Goal: Information Seeking & Learning: Learn about a topic

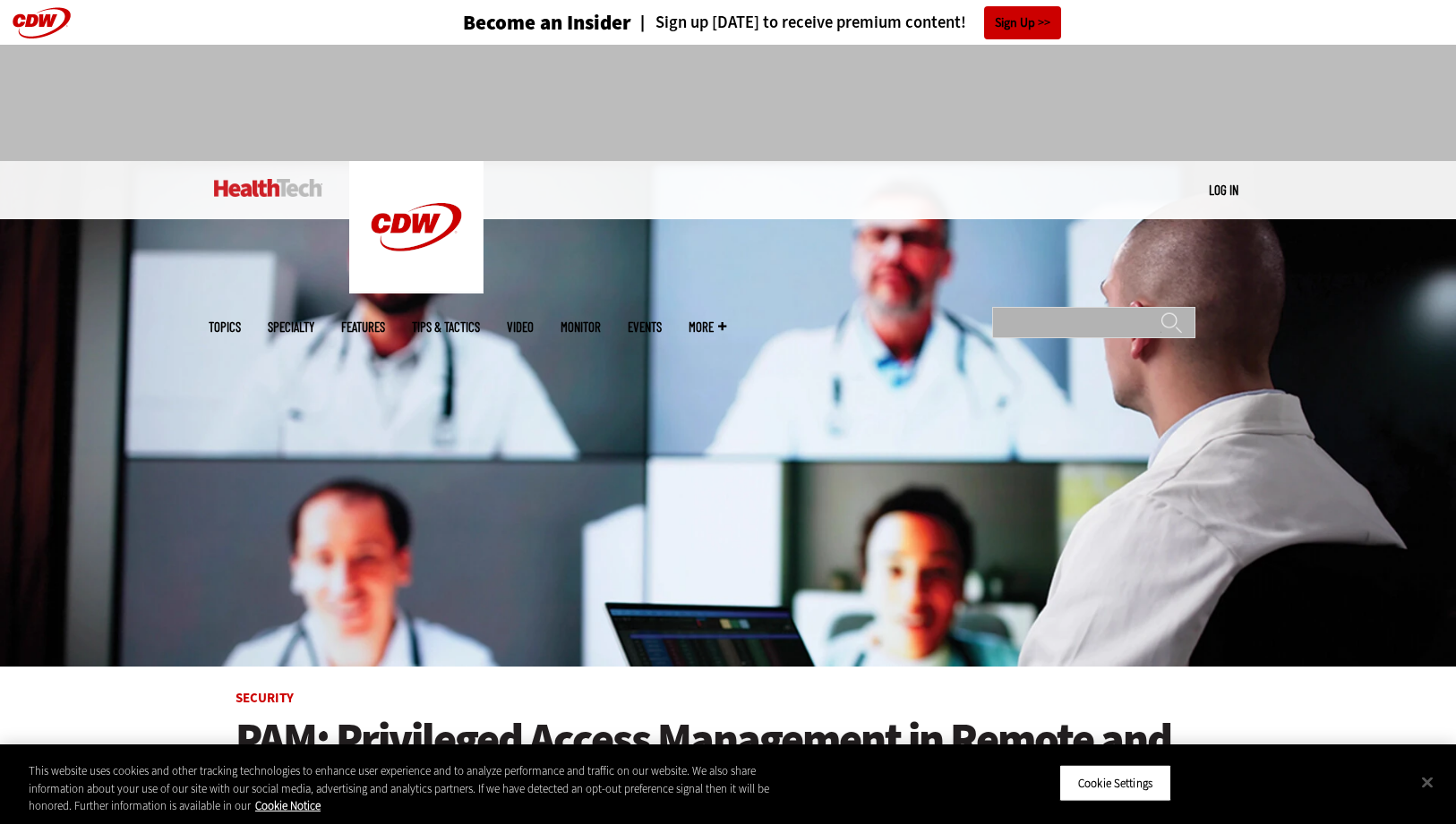
click at [1060, 307] on input "Search" at bounding box center [1093, 322] width 203 height 32
type input "**********"
click at [1171, 312] on input "******" at bounding box center [1171, 329] width 21 height 36
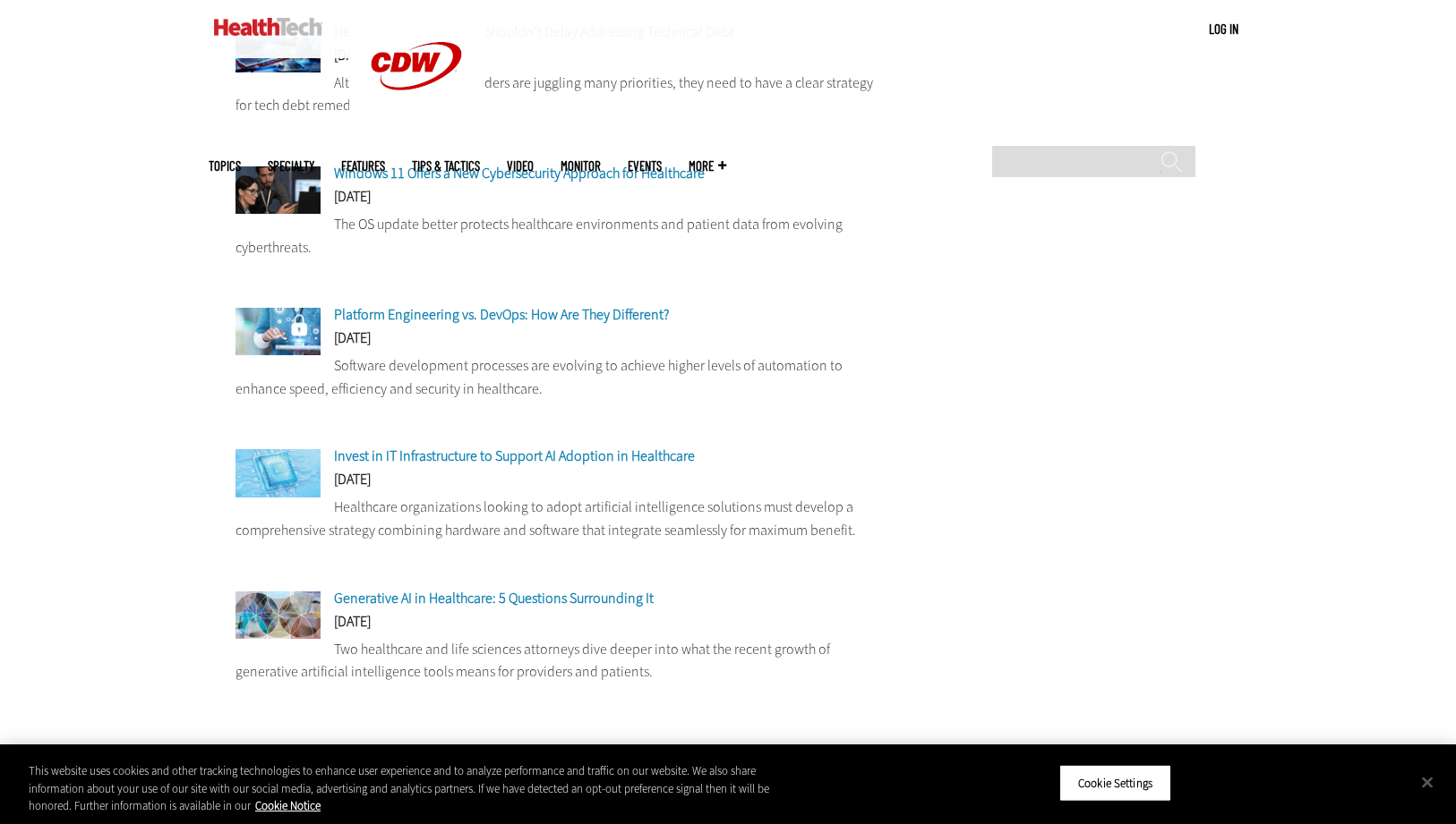
scroll to position [1171, 0]
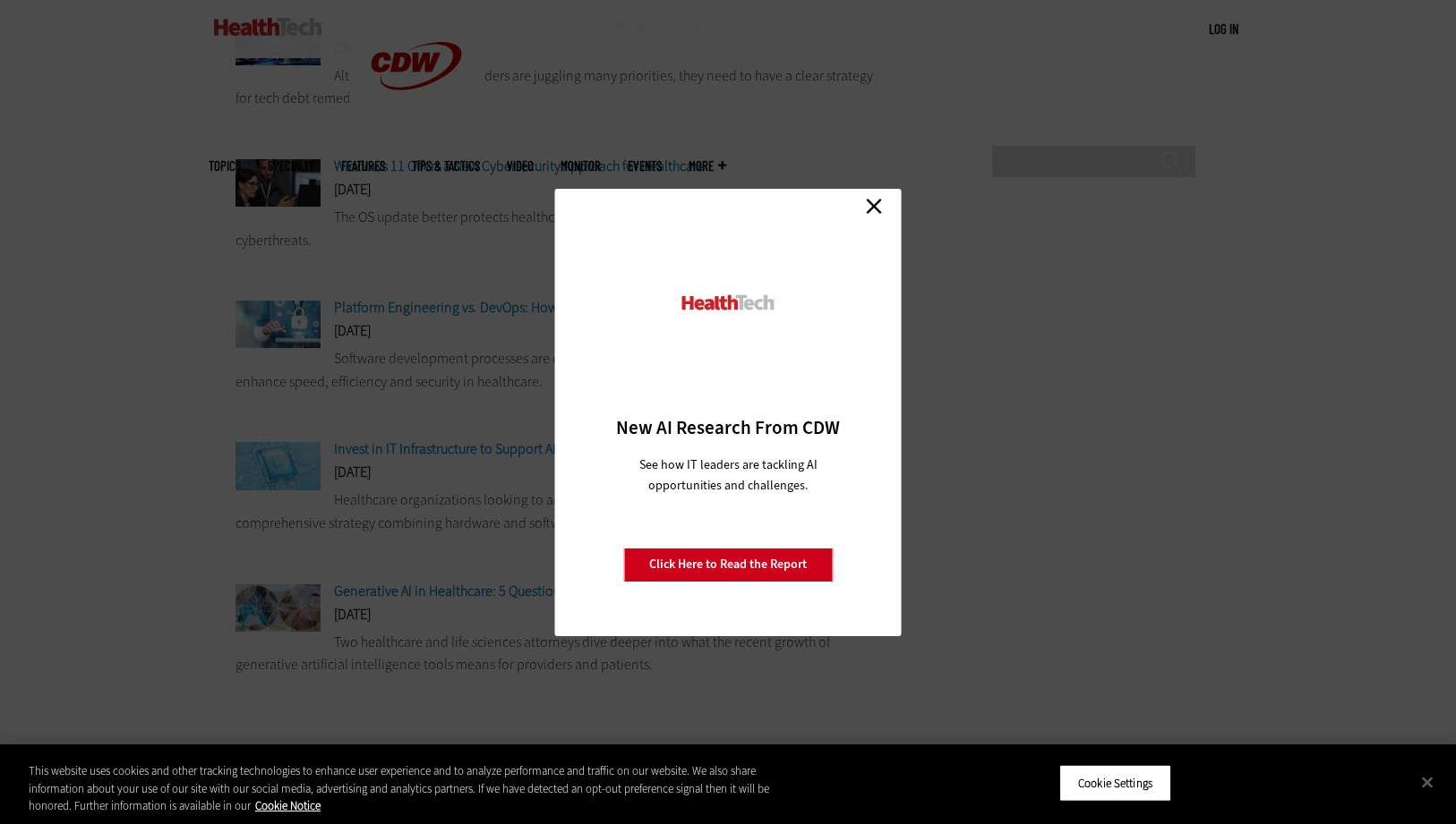
click at [880, 202] on link "Close" at bounding box center [874, 207] width 27 height 27
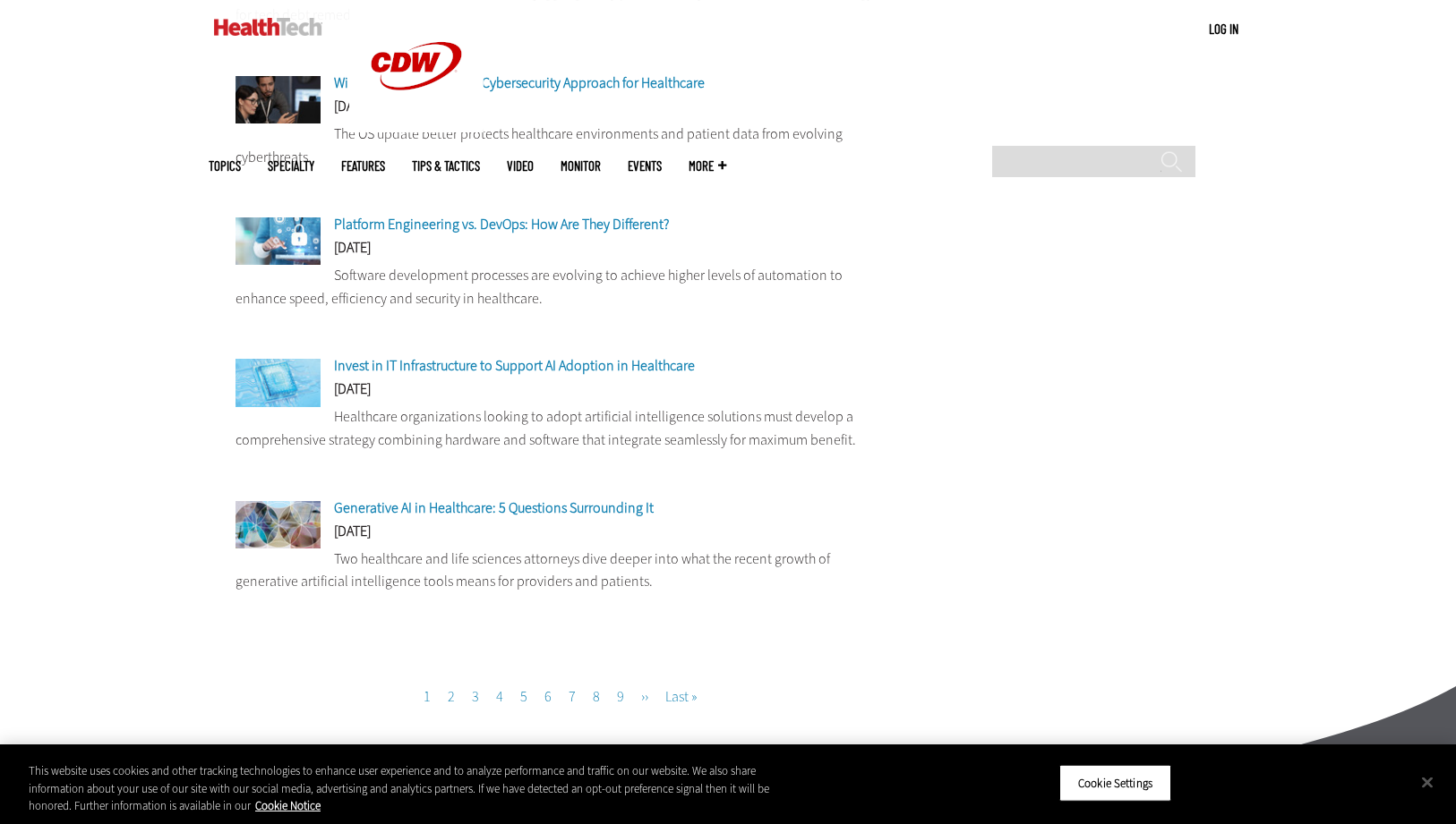
scroll to position [1255, 0]
click at [447, 687] on link "Page 2" at bounding box center [450, 696] width 7 height 19
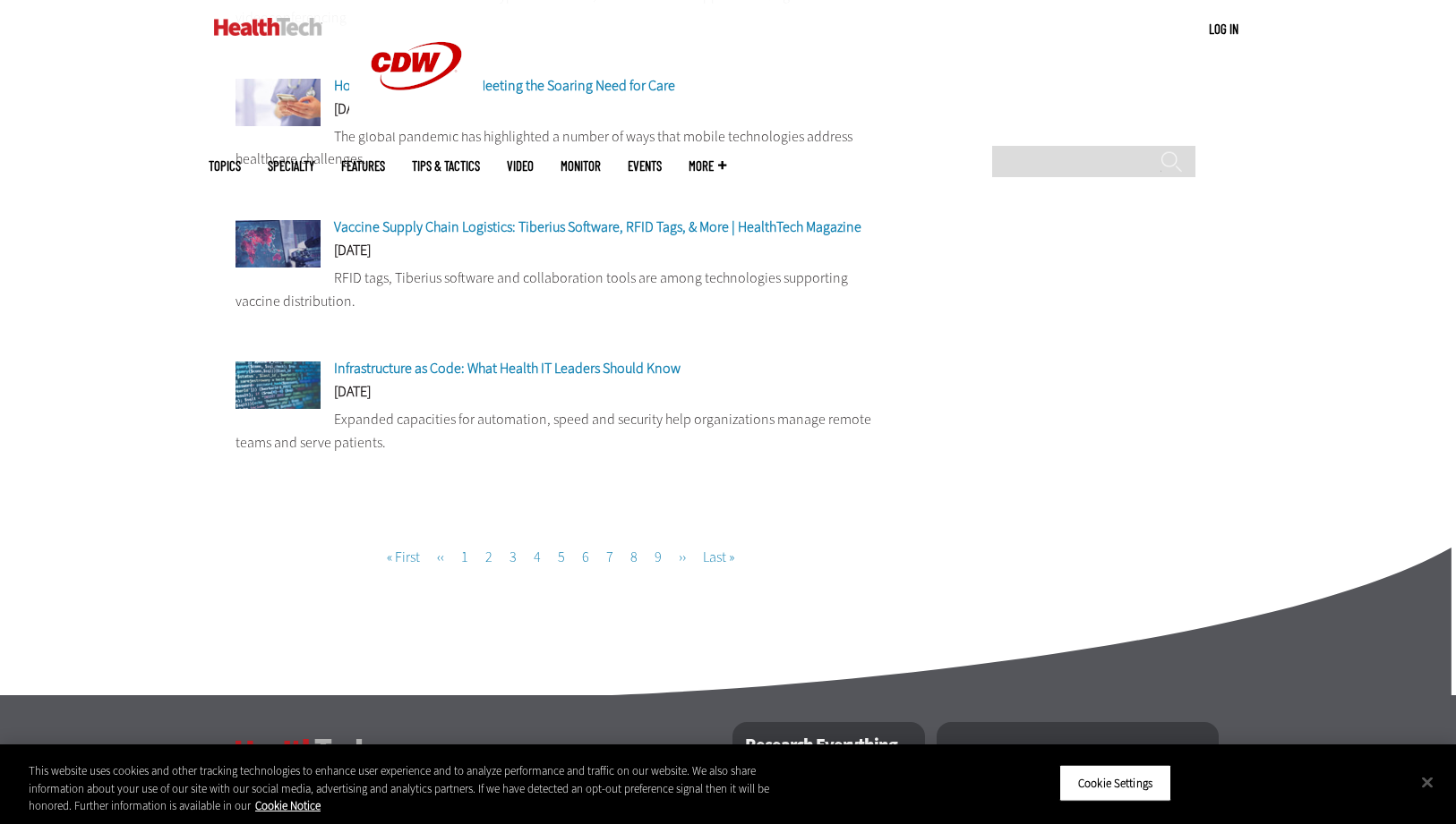
scroll to position [1446, 0]
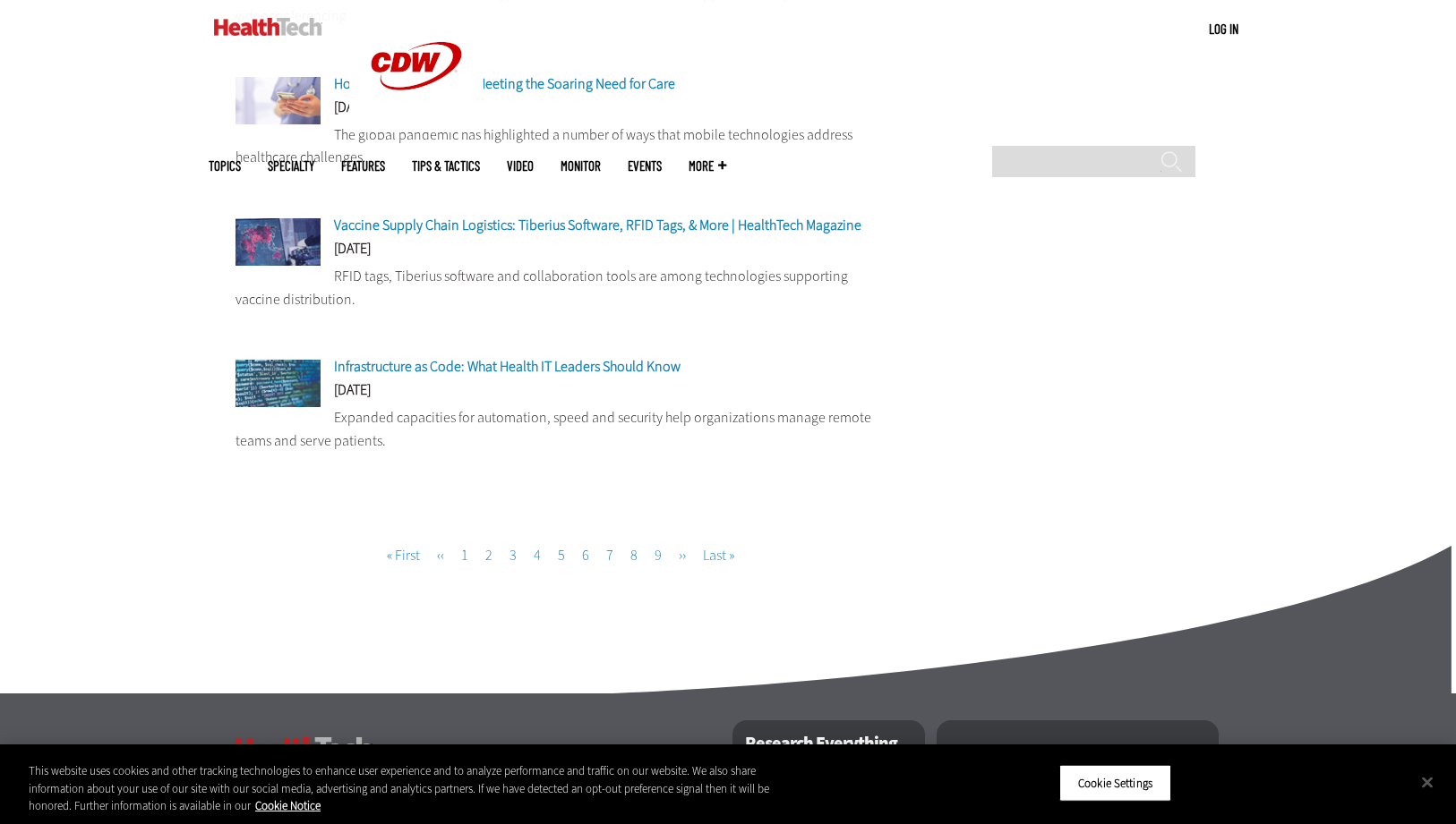
click at [520, 563] on li "Page 3" at bounding box center [513, 546] width 21 height 52
click at [513, 564] on link "Page 3" at bounding box center [513, 556] width 7 height 19
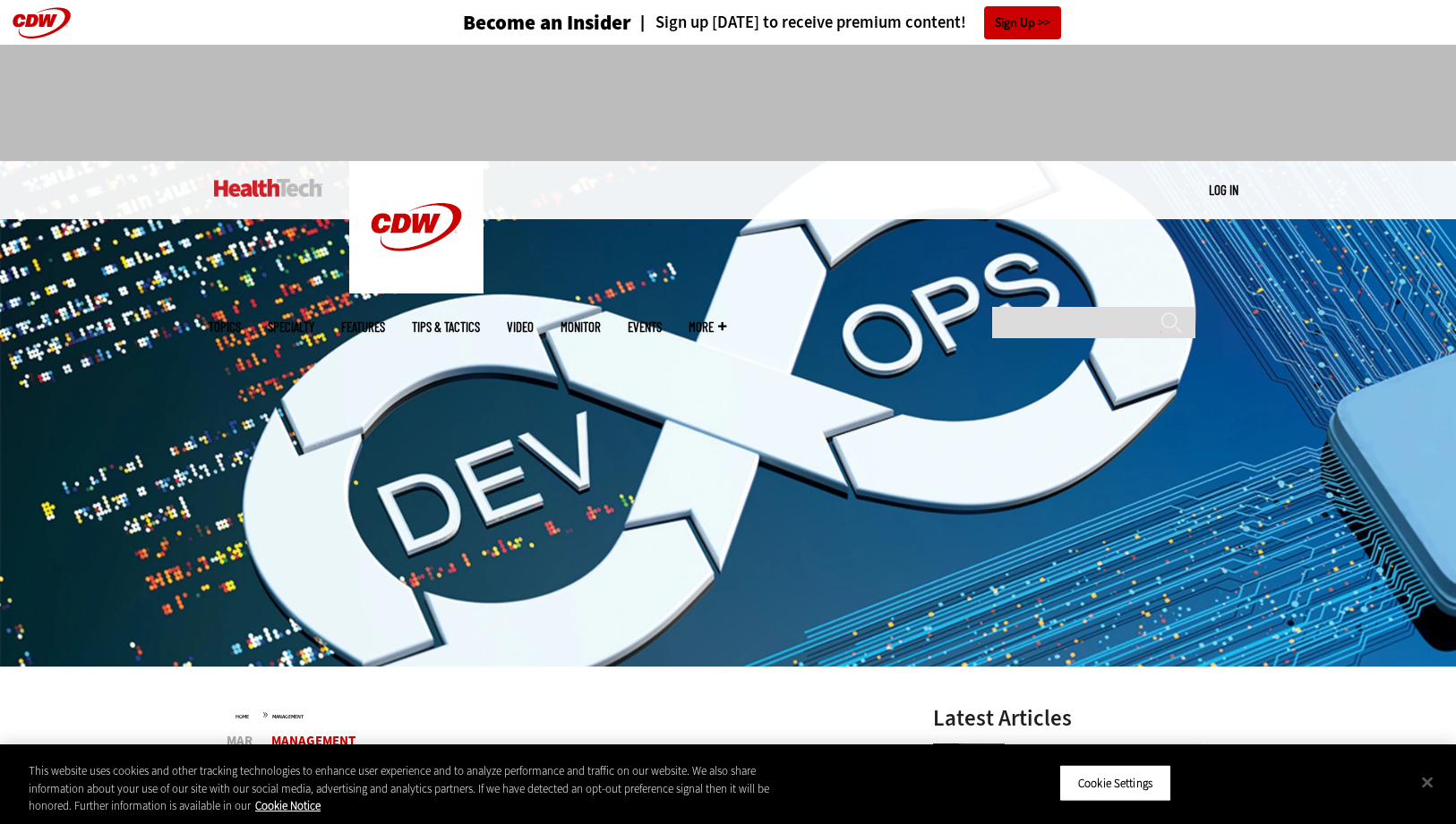
scroll to position [1, 2]
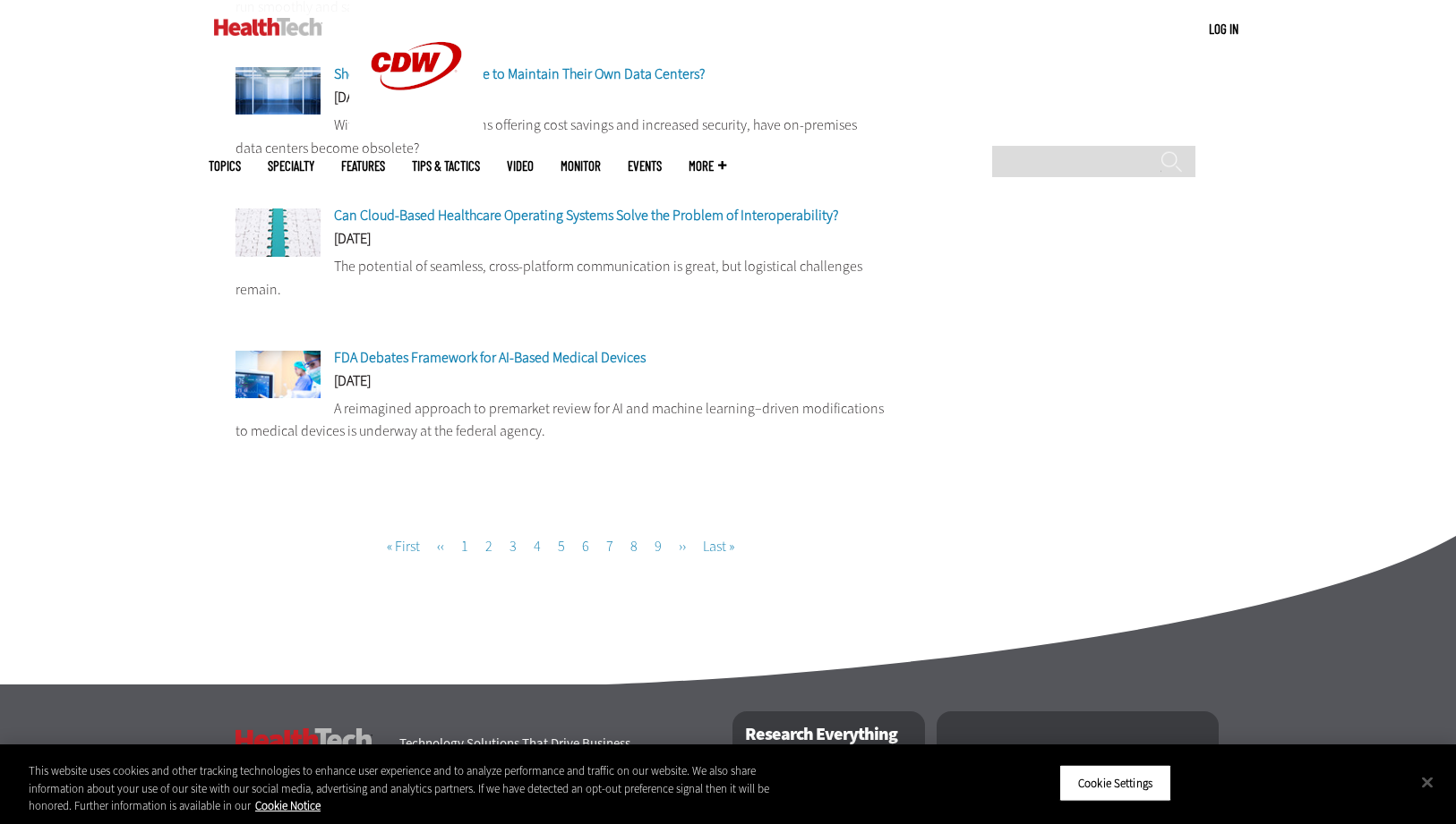
scroll to position [1413, 0]
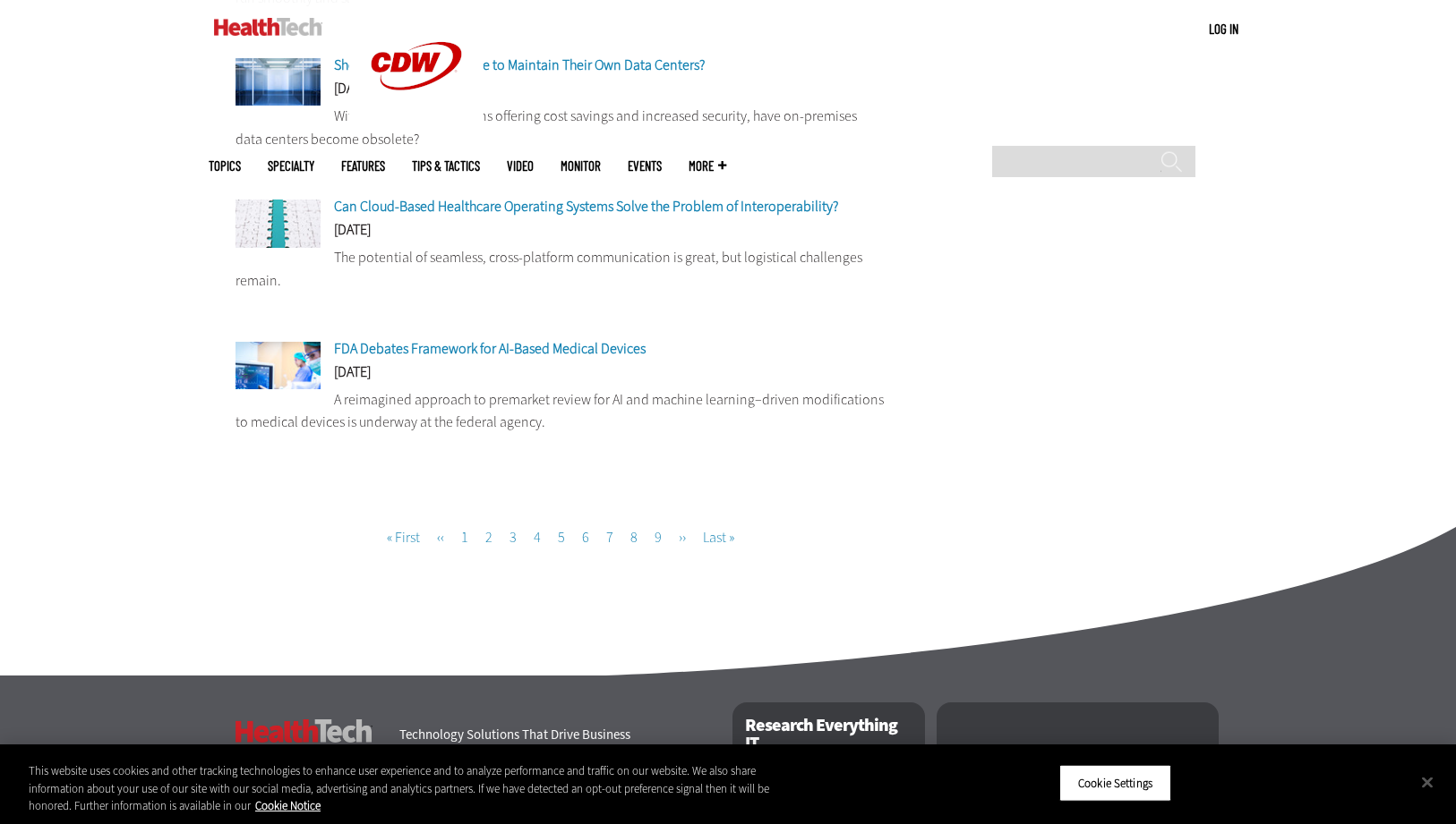
click at [562, 536] on link "Page 5" at bounding box center [561, 537] width 7 height 19
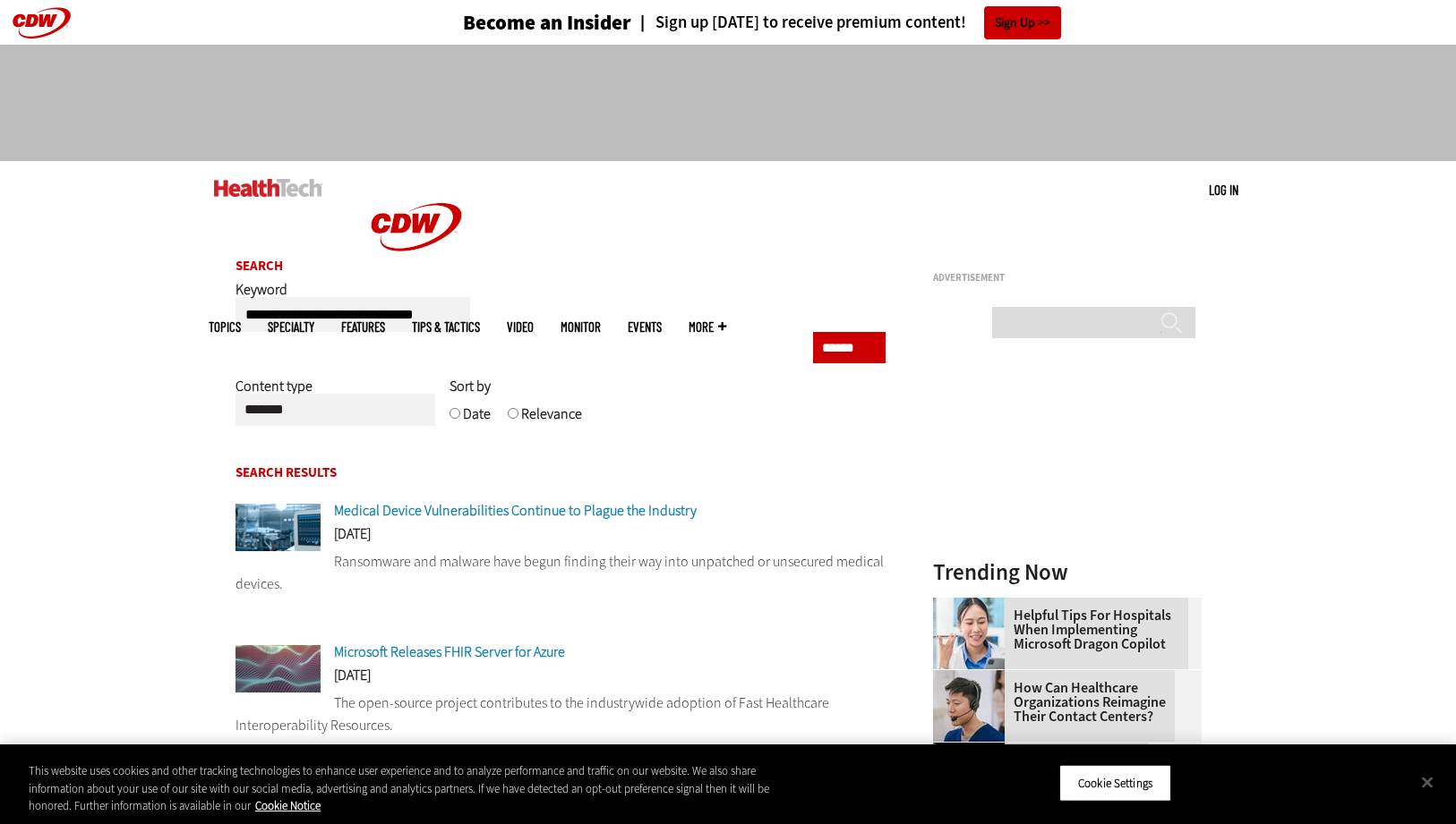
scroll to position [1, 0]
